Goal: Task Accomplishment & Management: Manage account settings

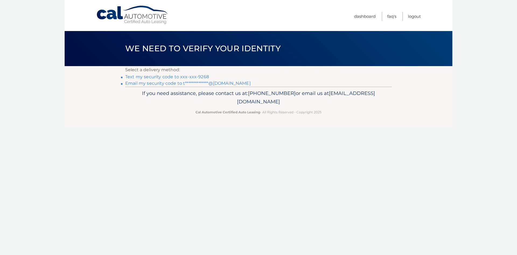
click at [212, 84] on link "**********" at bounding box center [188, 83] width 126 height 5
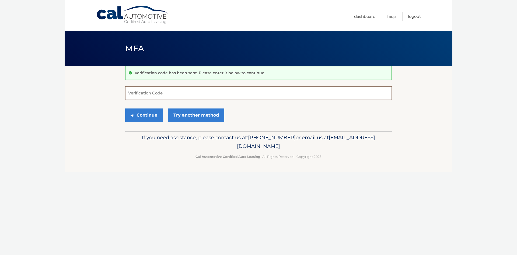
paste input "352178"
type input "352178"
click at [145, 115] on button "Continue" at bounding box center [143, 114] width 37 height 13
